Goal: Information Seeking & Learning: Check status

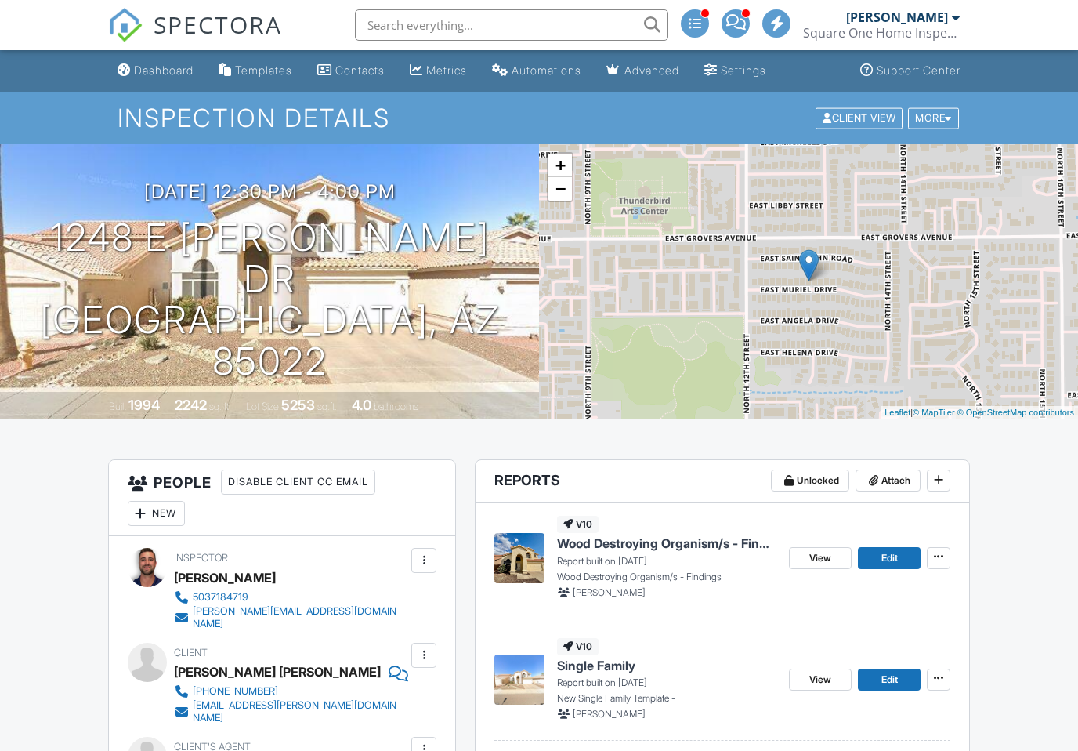
click at [155, 80] on link "Dashboard" at bounding box center [155, 70] width 89 height 29
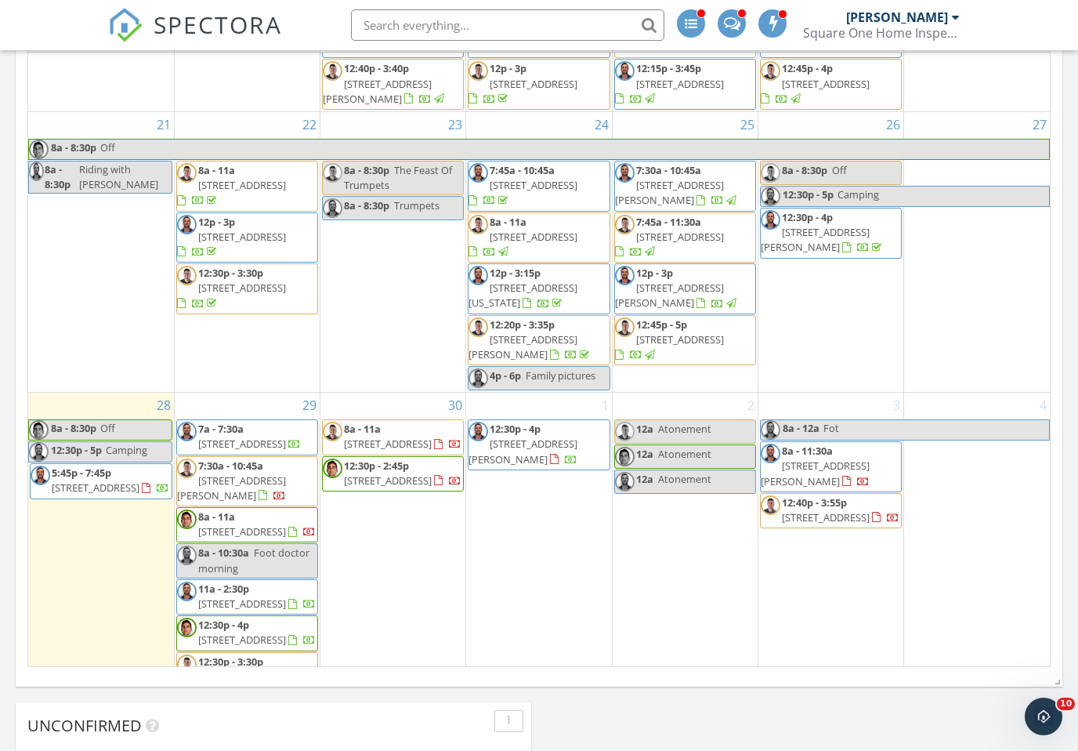
scroll to position [806, 0]
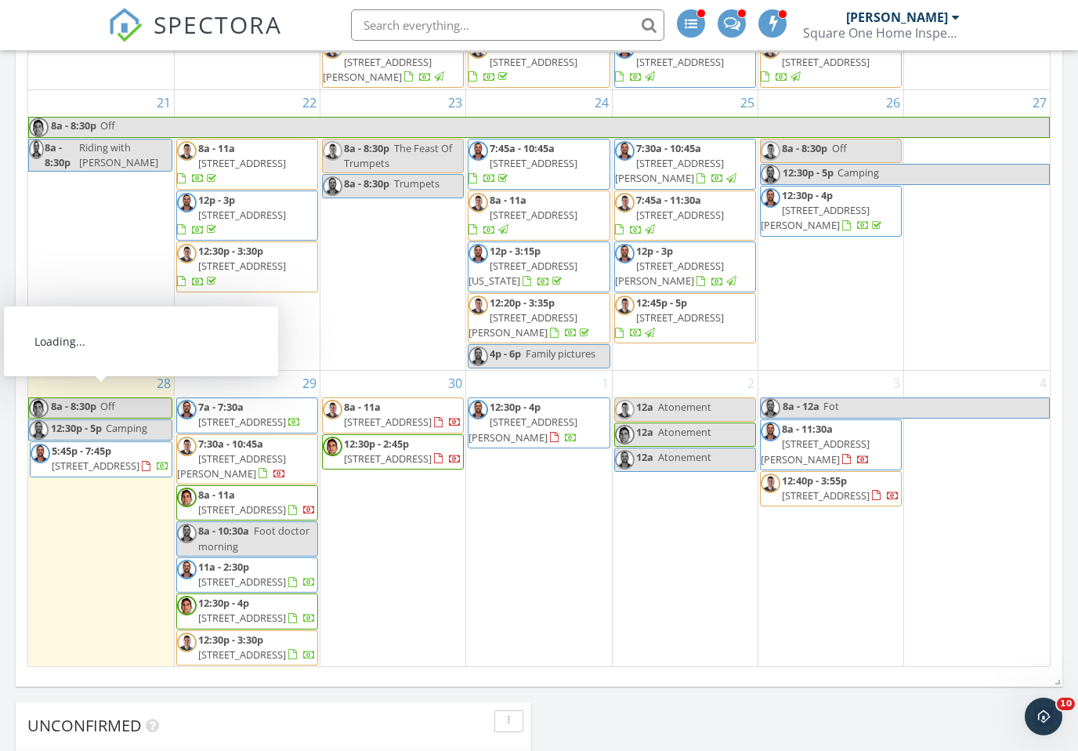
click at [129, 458] on span "15628 S 11th Dr , Phoenix 85041" at bounding box center [96, 465] width 88 height 14
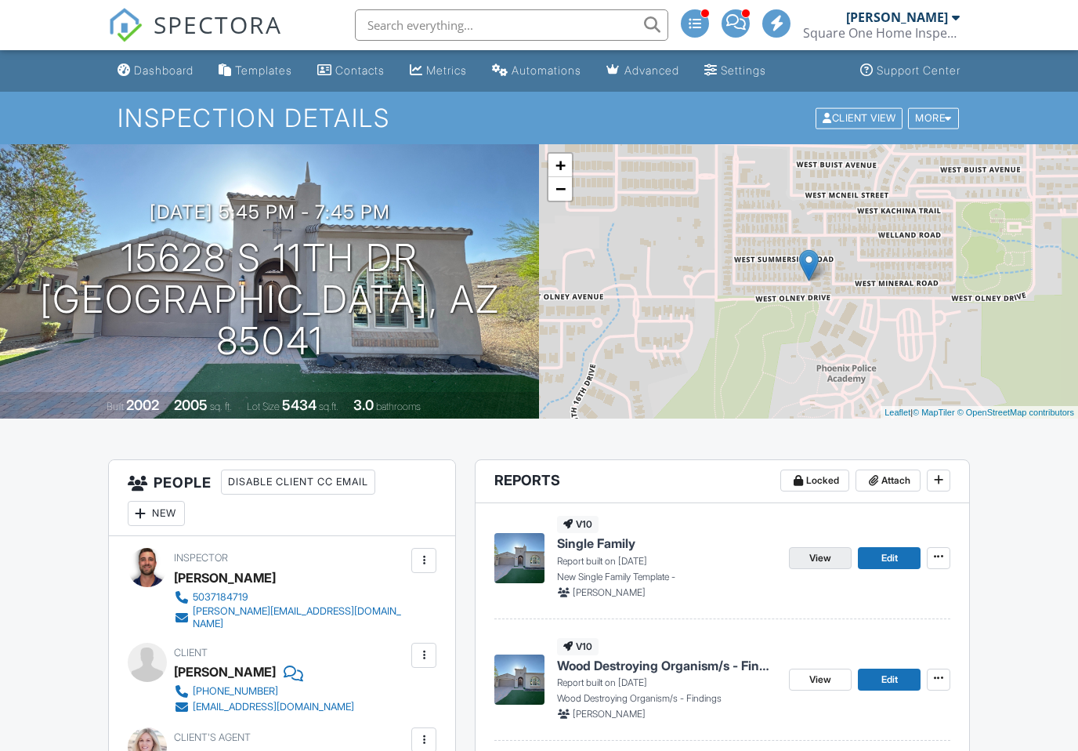
click at [852, 556] on link "View" at bounding box center [820, 558] width 63 height 22
click at [821, 556] on span "View" at bounding box center [820, 558] width 22 height 16
click at [446, 67] on div "Metrics" at bounding box center [446, 69] width 41 height 13
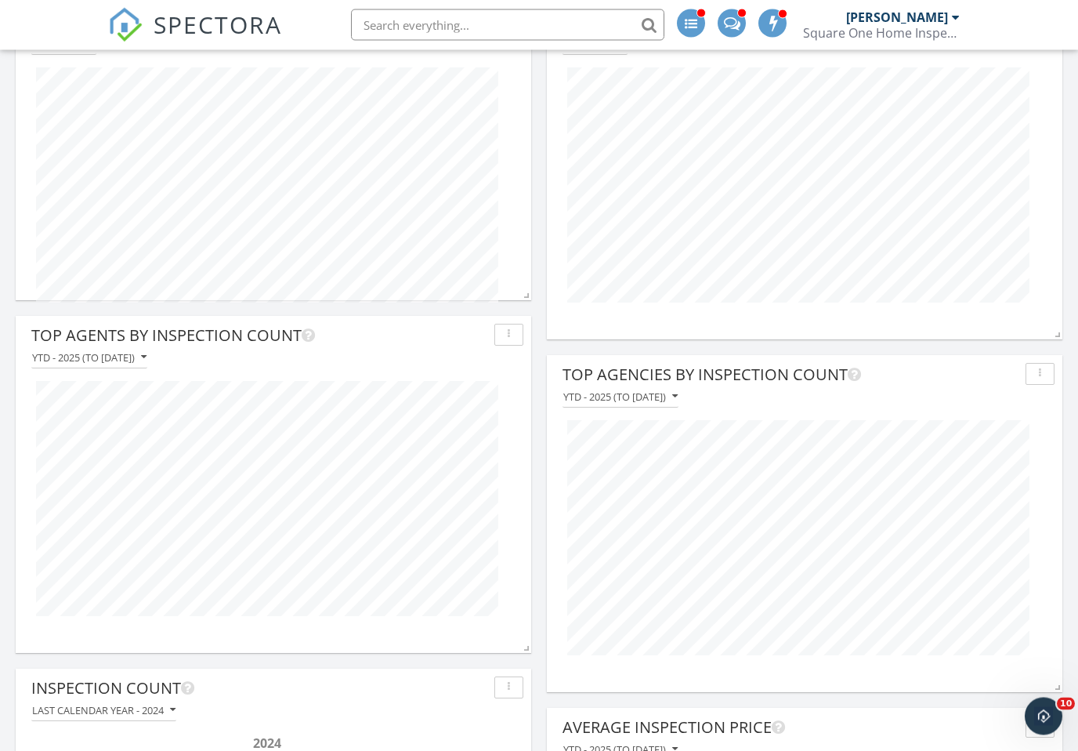
scroll to position [313, 0]
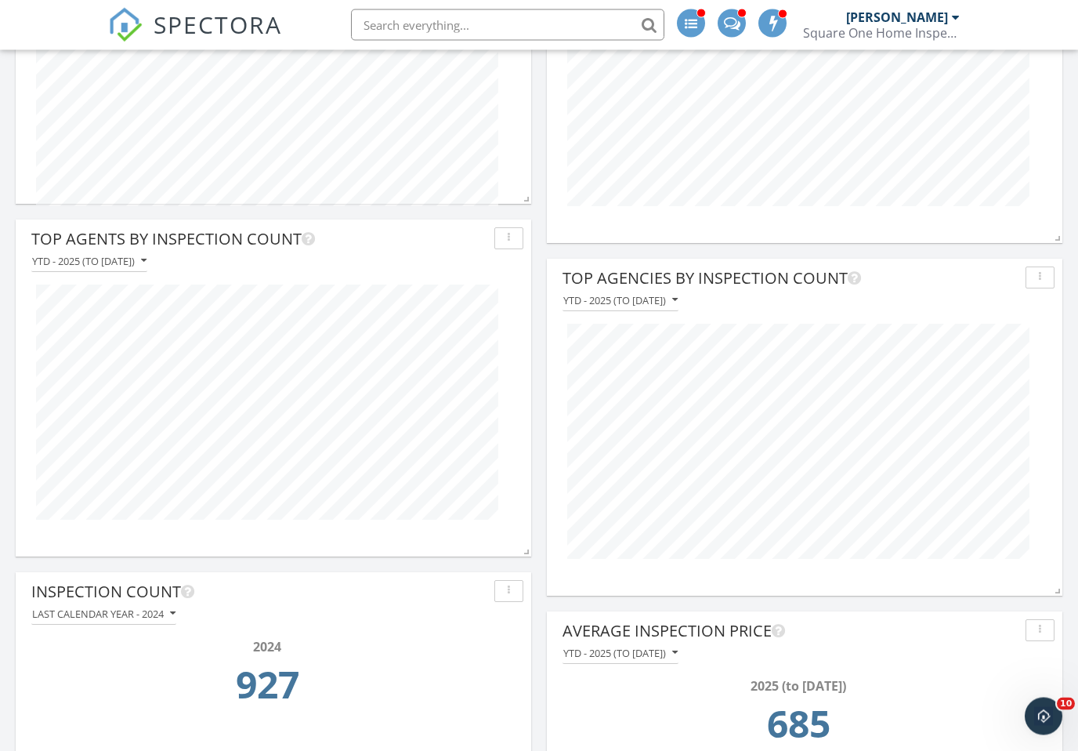
click at [134, 621] on button "Last calendar year - 2024" at bounding box center [103, 614] width 145 height 21
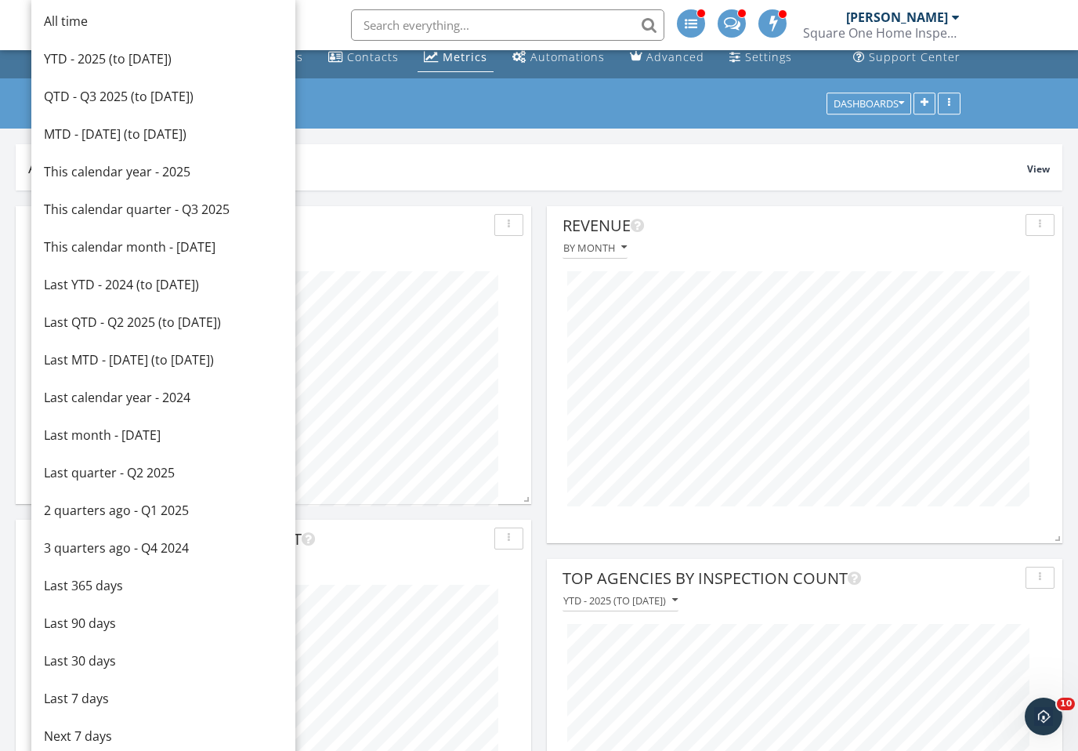
scroll to position [0, 0]
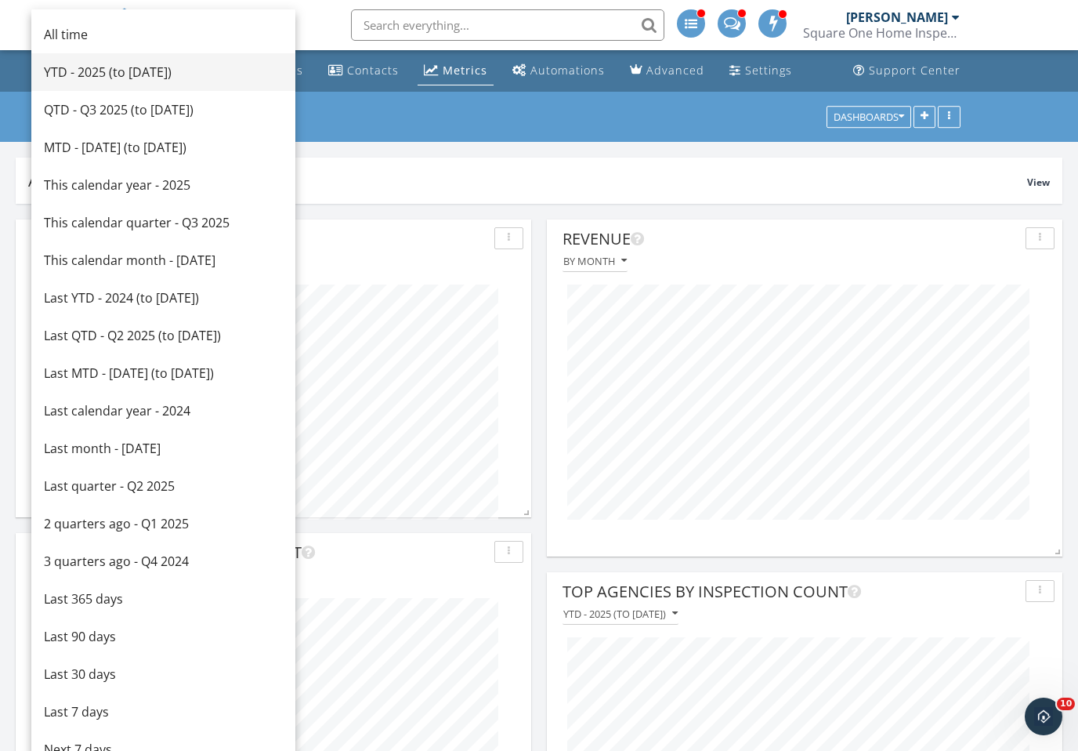
click at [154, 73] on div "YTD - 2025 (to Sep 28th)" at bounding box center [163, 72] width 239 height 19
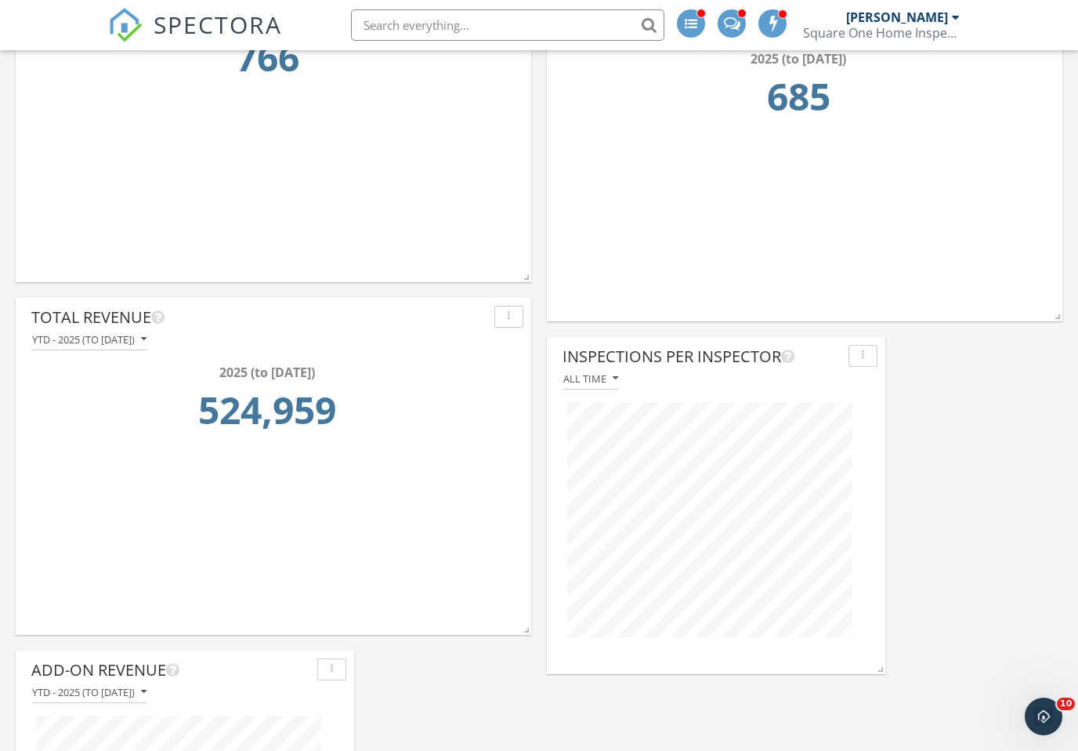
scroll to position [1012, 0]
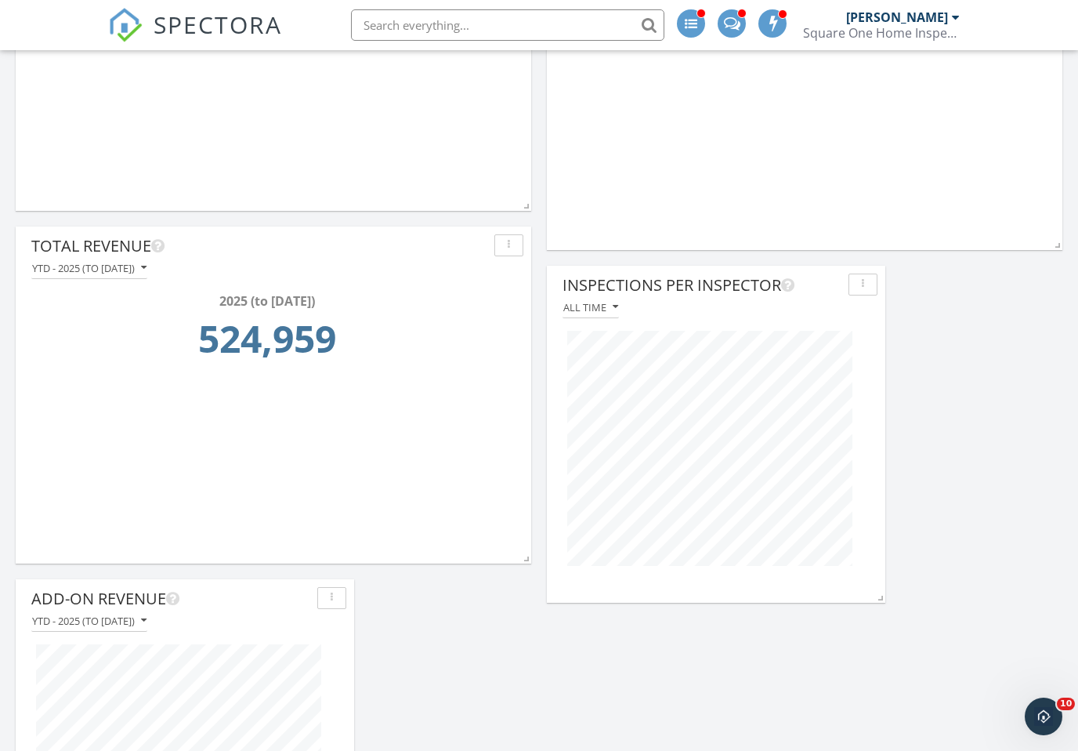
click at [594, 315] on button "All time" at bounding box center [591, 307] width 56 height 21
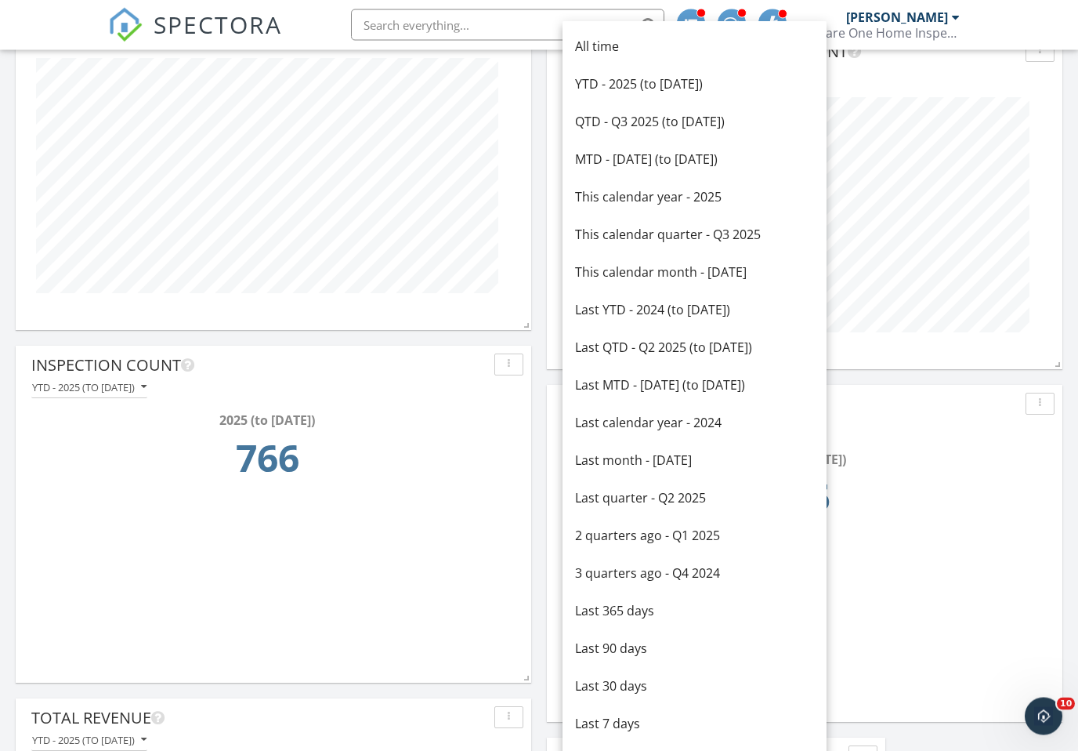
scroll to position [478, 0]
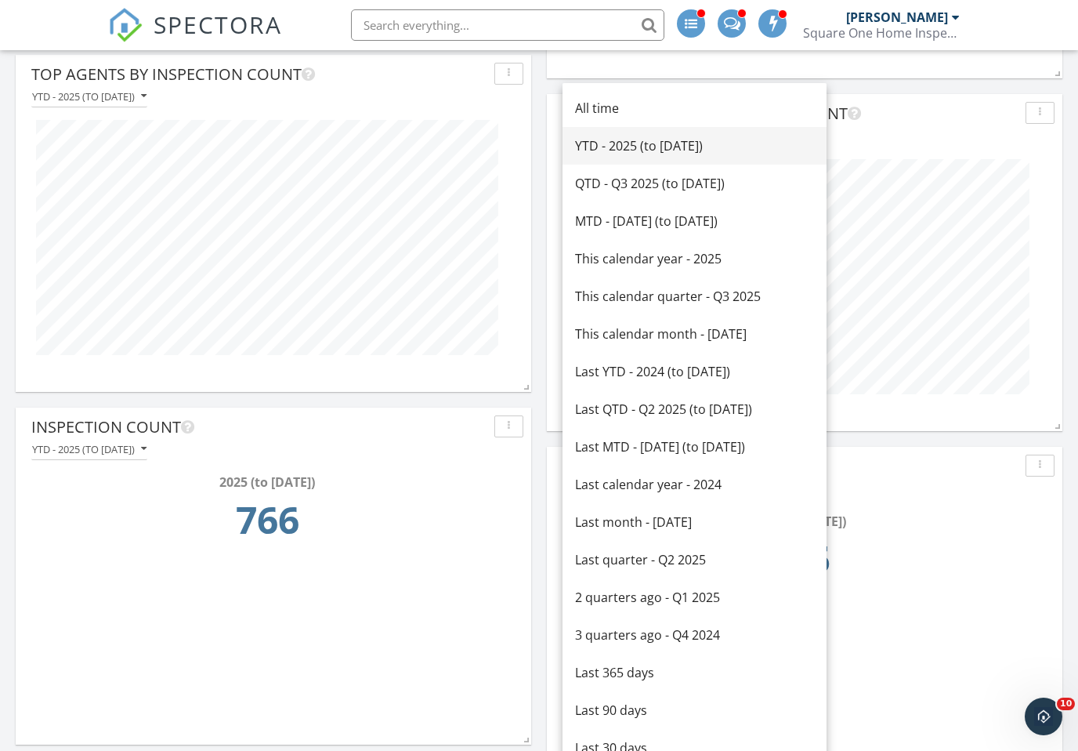
click at [687, 147] on div "YTD - 2025 (to Sep 28th)" at bounding box center [694, 145] width 239 height 19
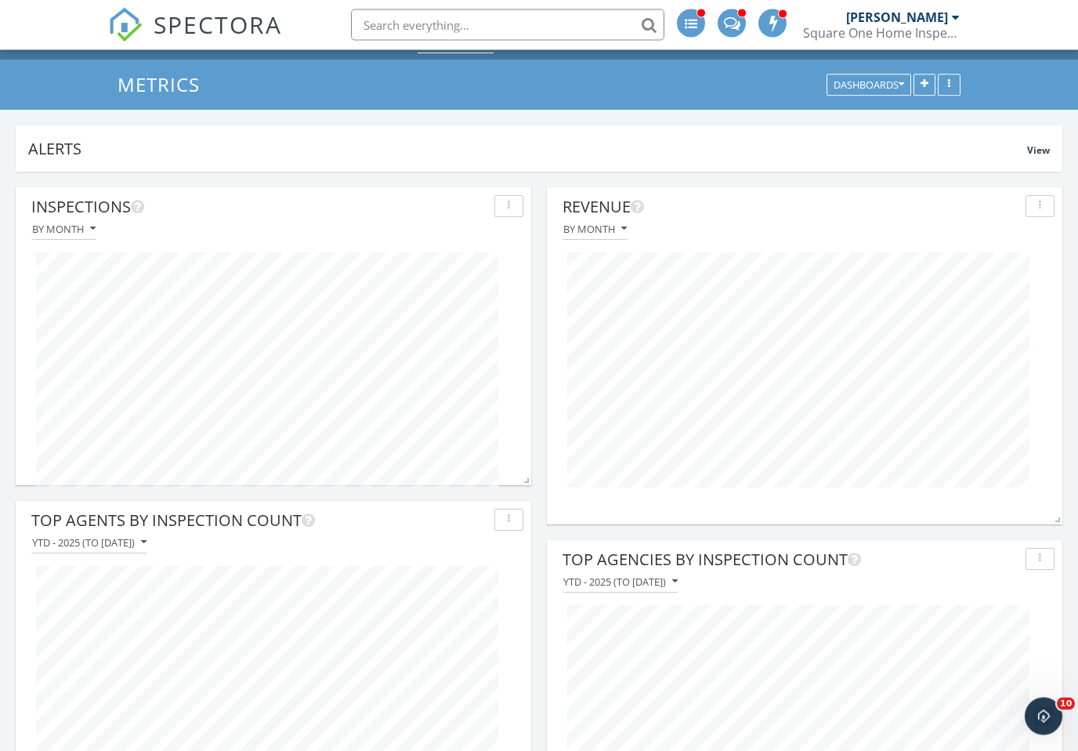
scroll to position [0, 0]
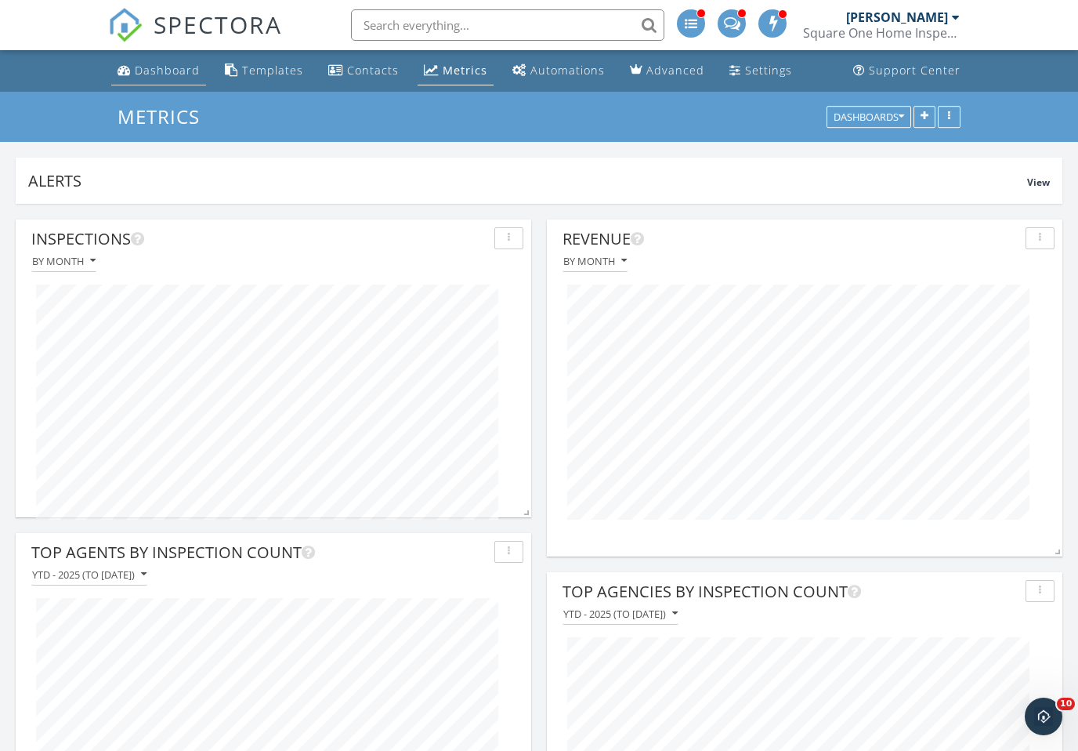
click at [162, 72] on div "Dashboard" at bounding box center [167, 70] width 65 height 15
